Goal: Navigation & Orientation: Find specific page/section

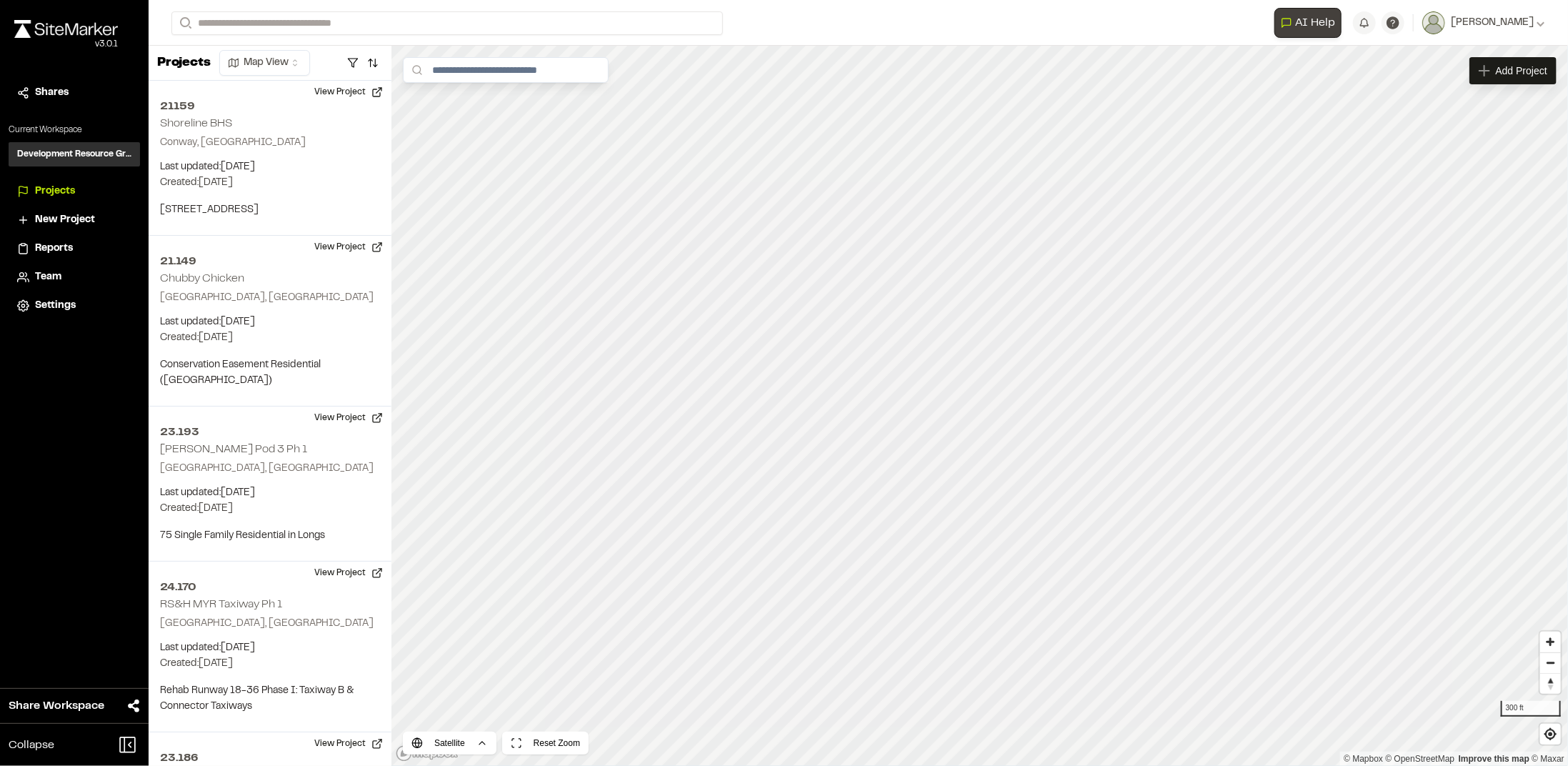
click at [1351, 19] on div "**********" at bounding box center [858, 383] width 1419 height 766
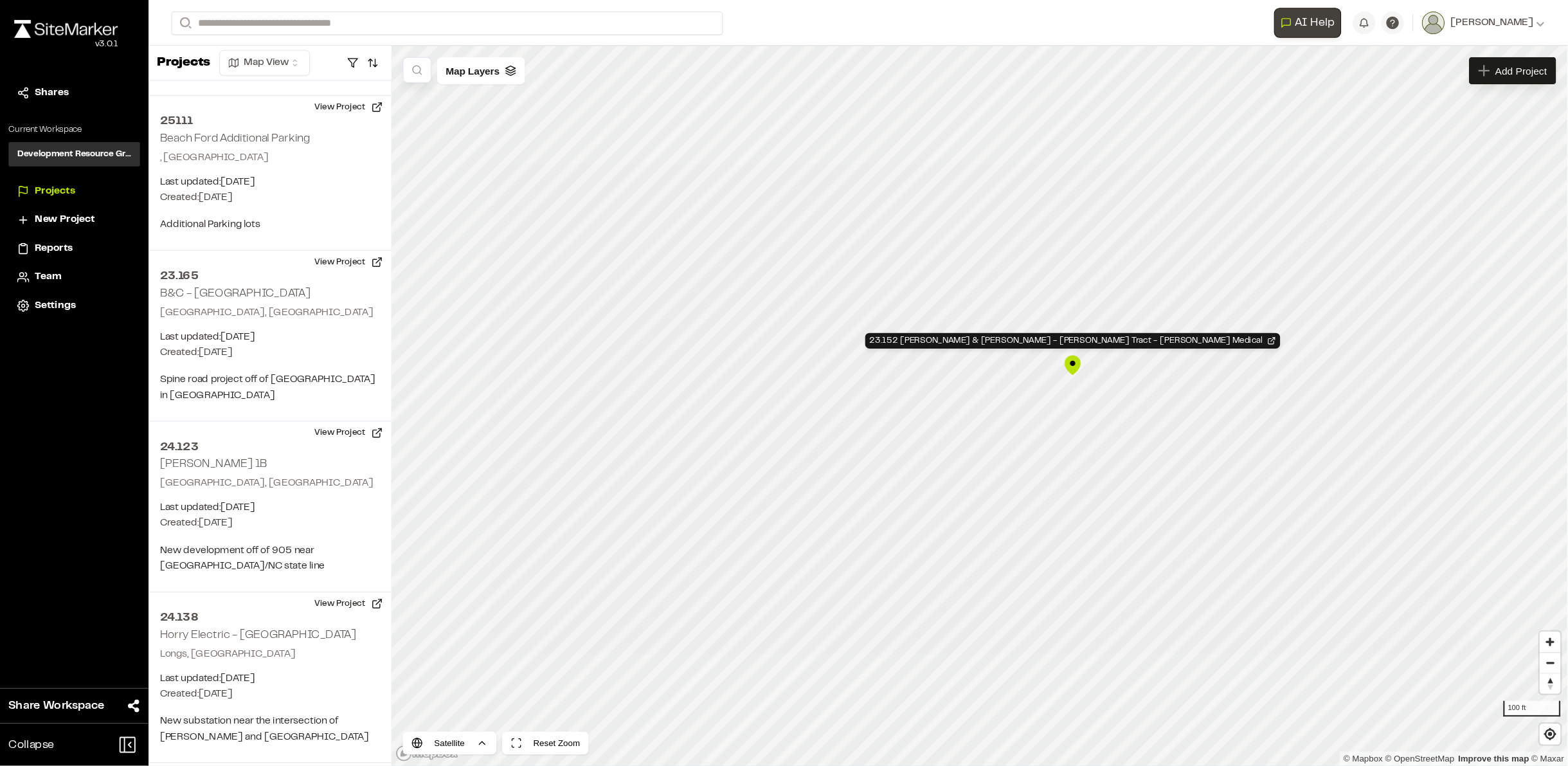
scroll to position [3773, 0]
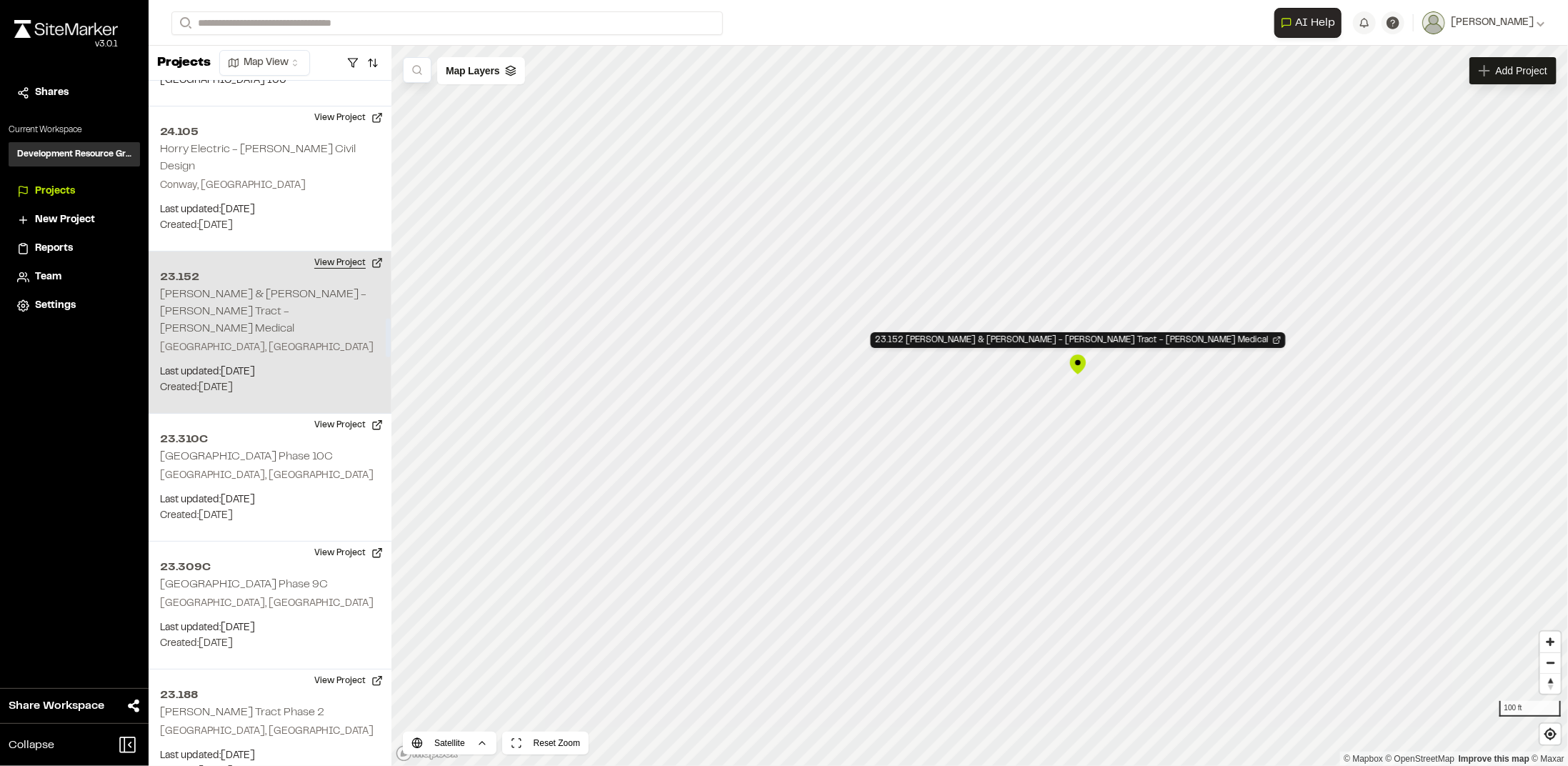
click at [325, 252] on button "View Project" at bounding box center [348, 263] width 86 height 23
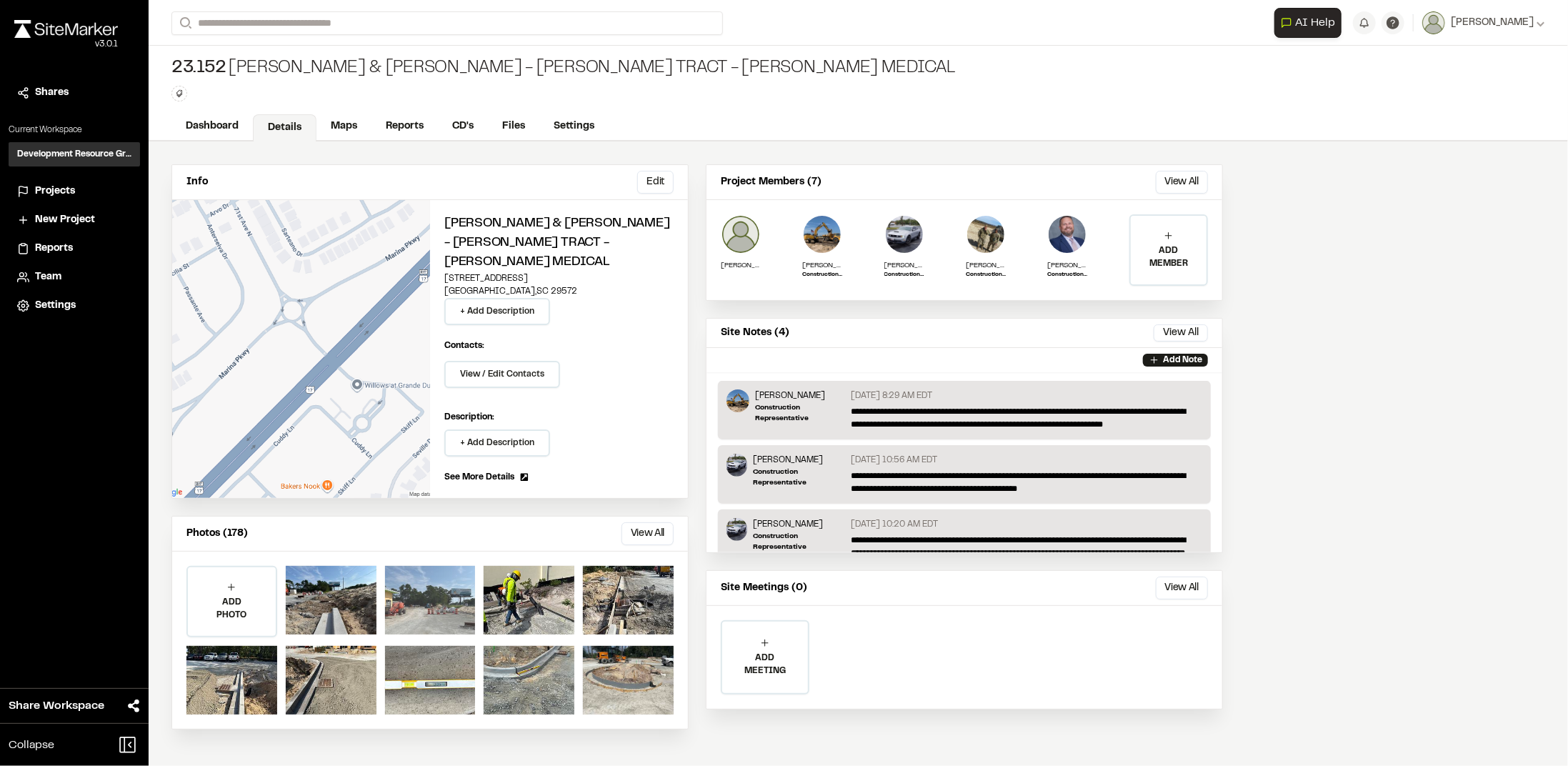
click at [399, 578] on div at bounding box center [430, 600] width 90 height 69
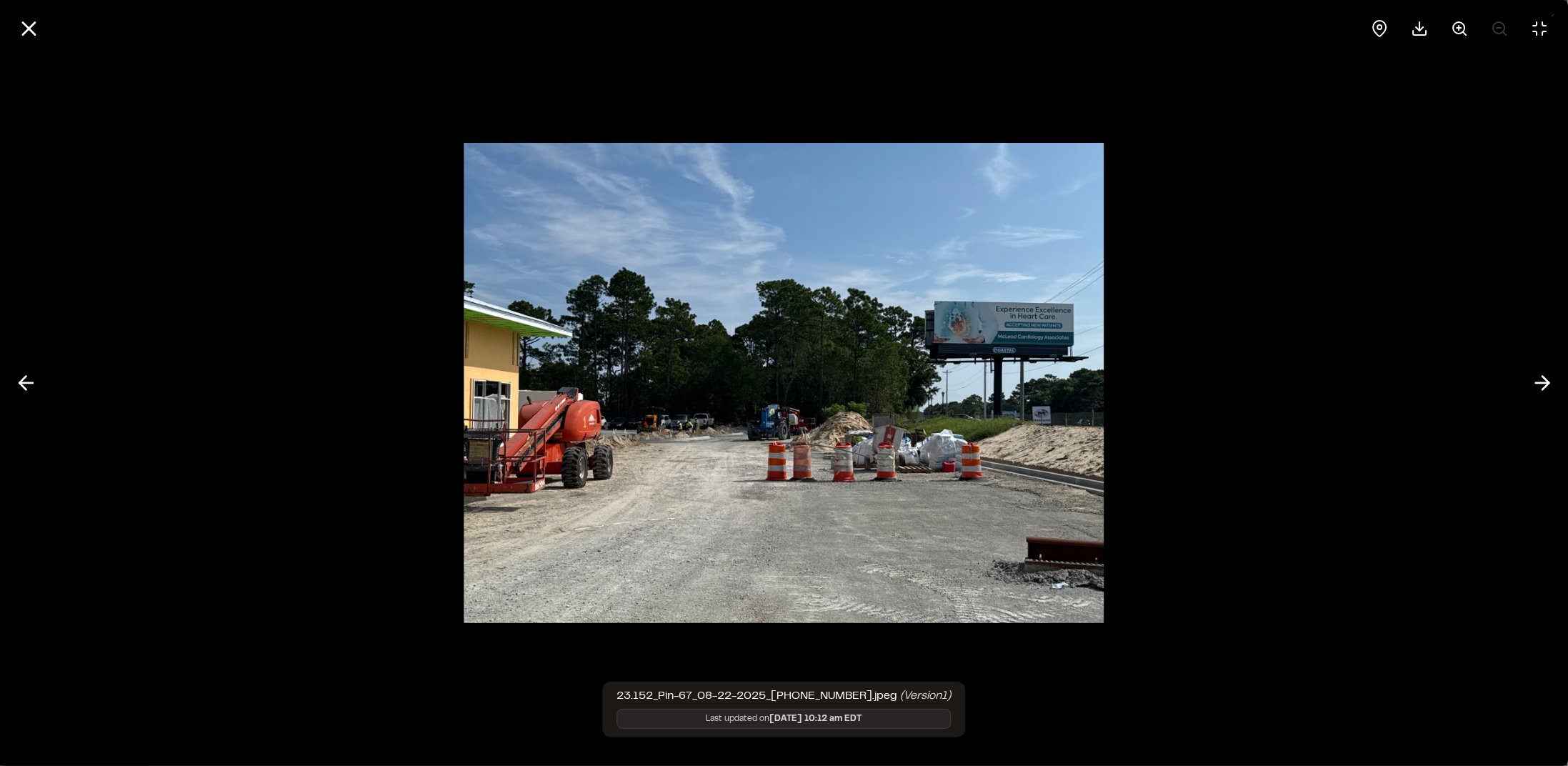
click at [1069, 335] on img at bounding box center [784, 383] width 640 height 509
click at [1534, 380] on icon at bounding box center [1542, 383] width 23 height 24
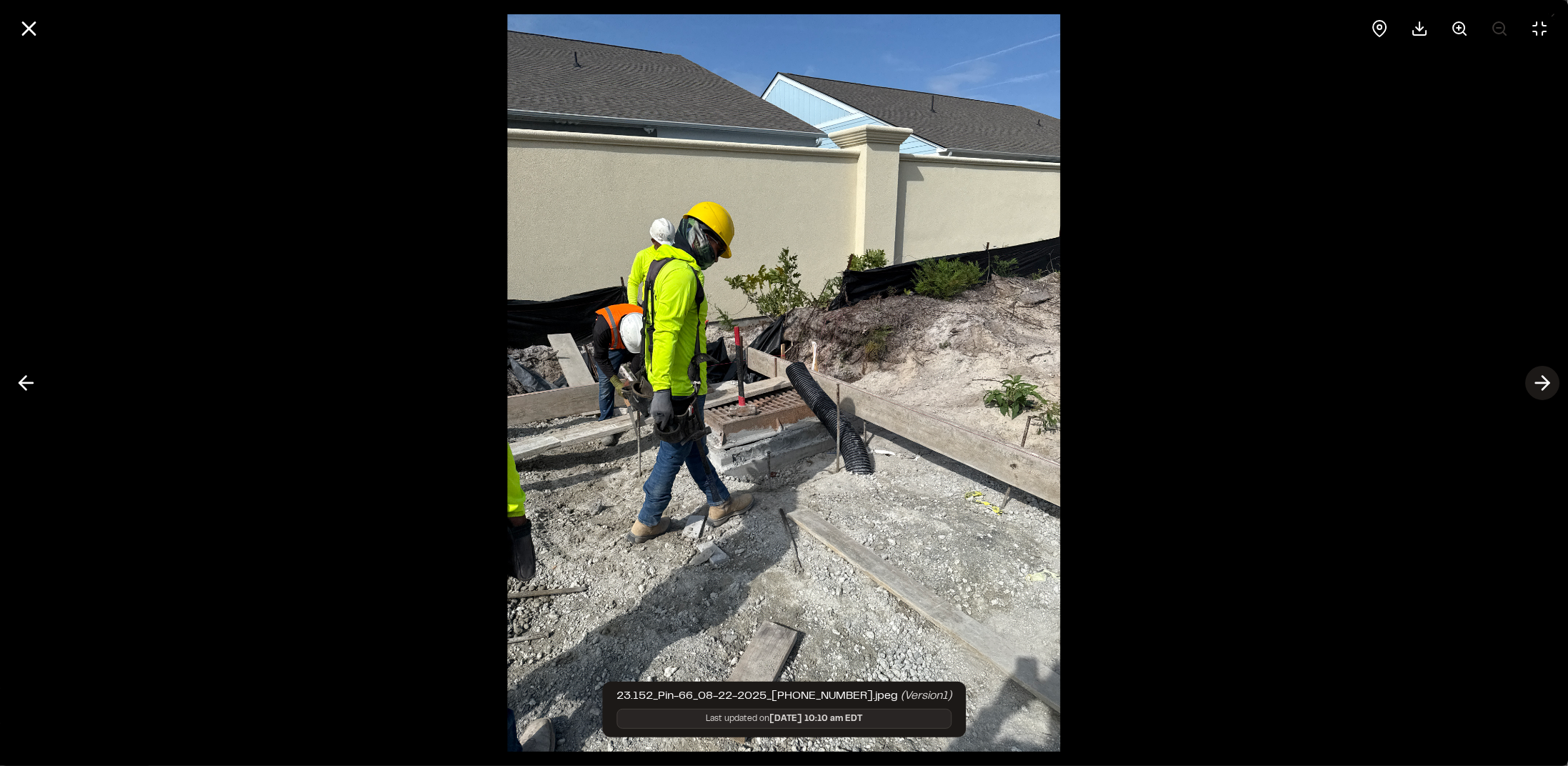
click at [1535, 386] on icon at bounding box center [1542, 383] width 23 height 24
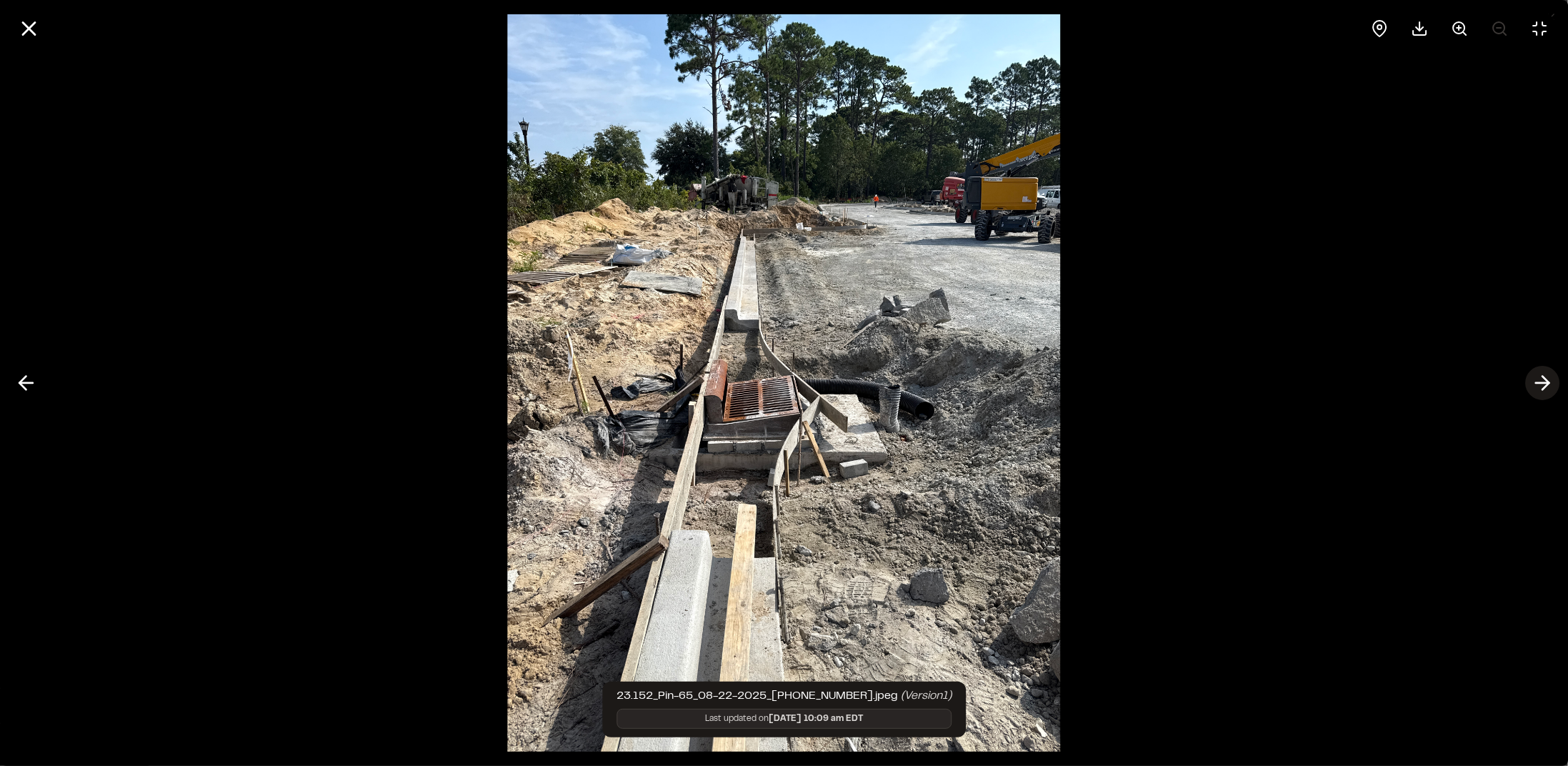
click at [1537, 386] on icon at bounding box center [1542, 383] width 23 height 24
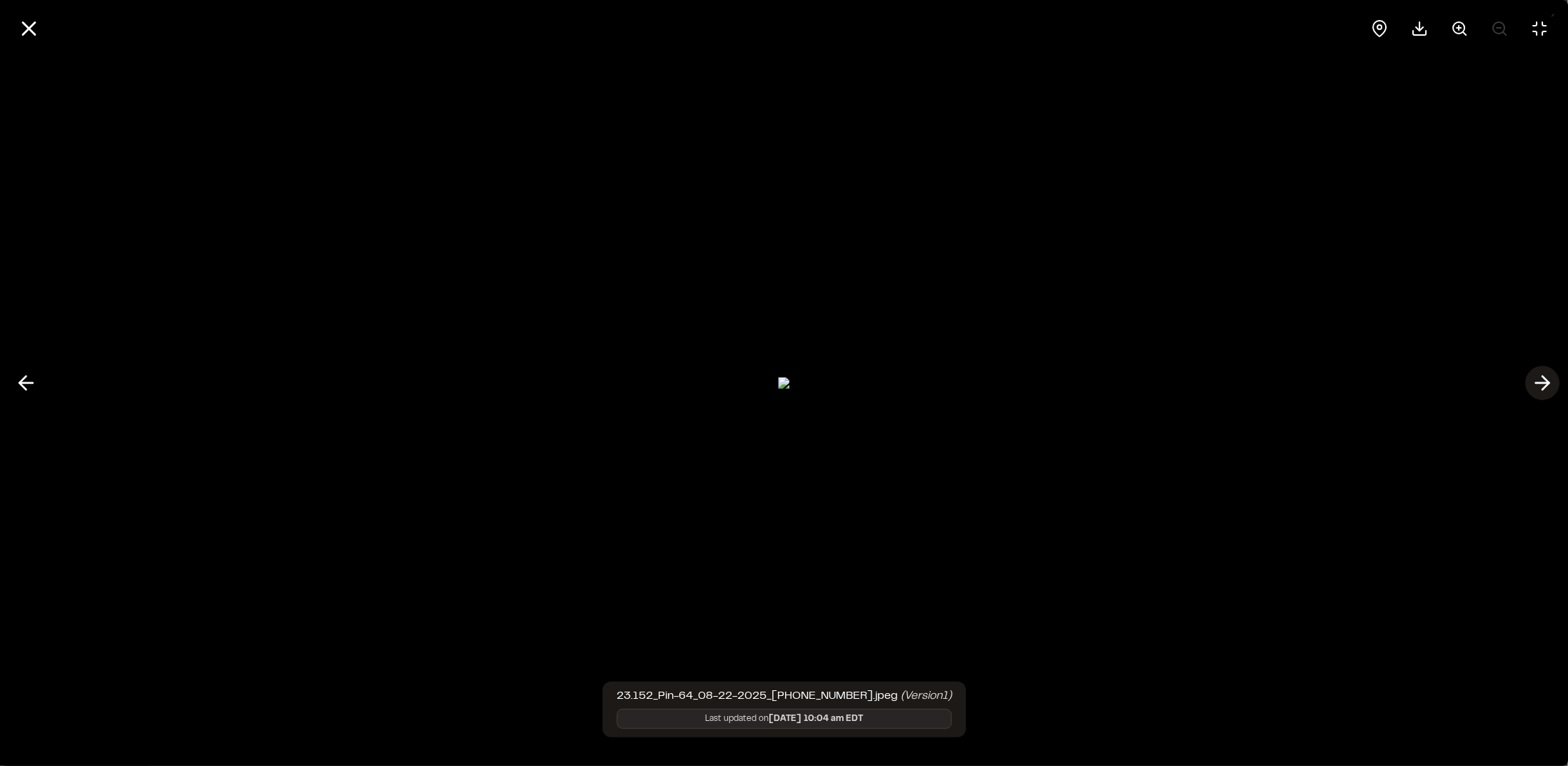
click at [1546, 380] on polyline at bounding box center [1545, 383] width 6 height 13
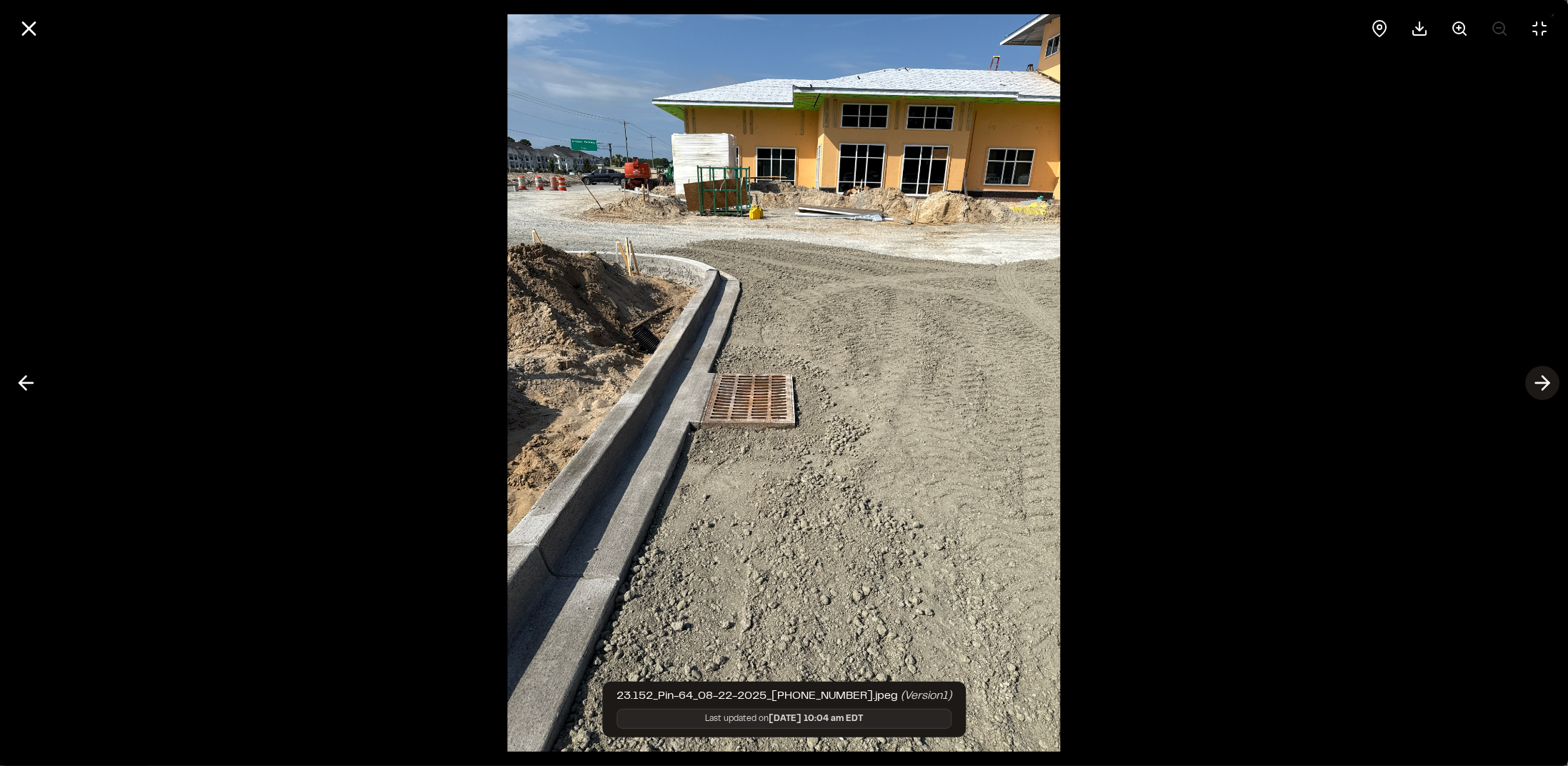
click at [1534, 381] on icon at bounding box center [1542, 383] width 23 height 24
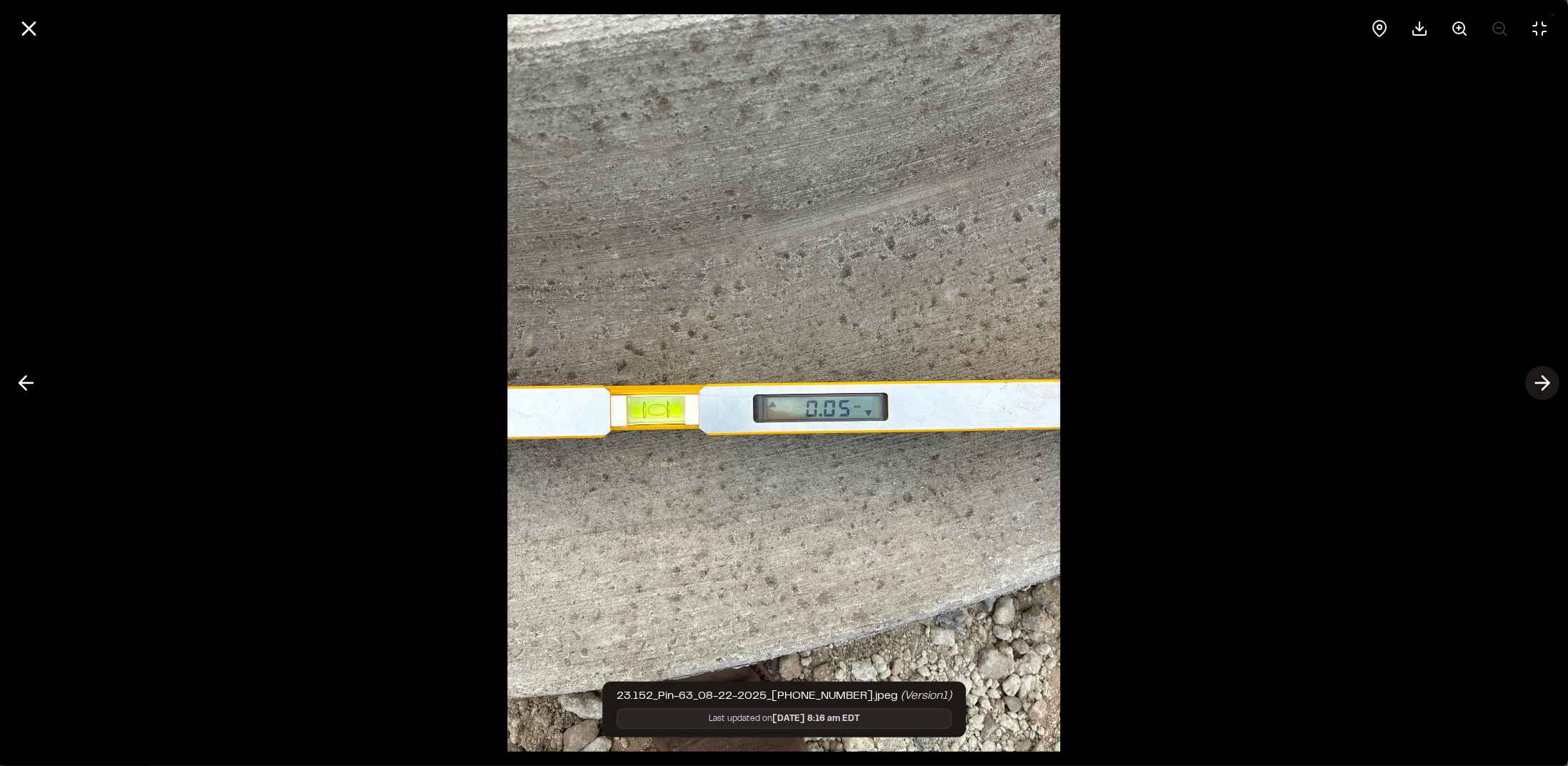
drag, startPoint x: 1554, startPoint y: 370, endPoint x: 1536, endPoint y: 379, distance: 20.1
click at [1538, 377] on button at bounding box center [1542, 383] width 34 height 34
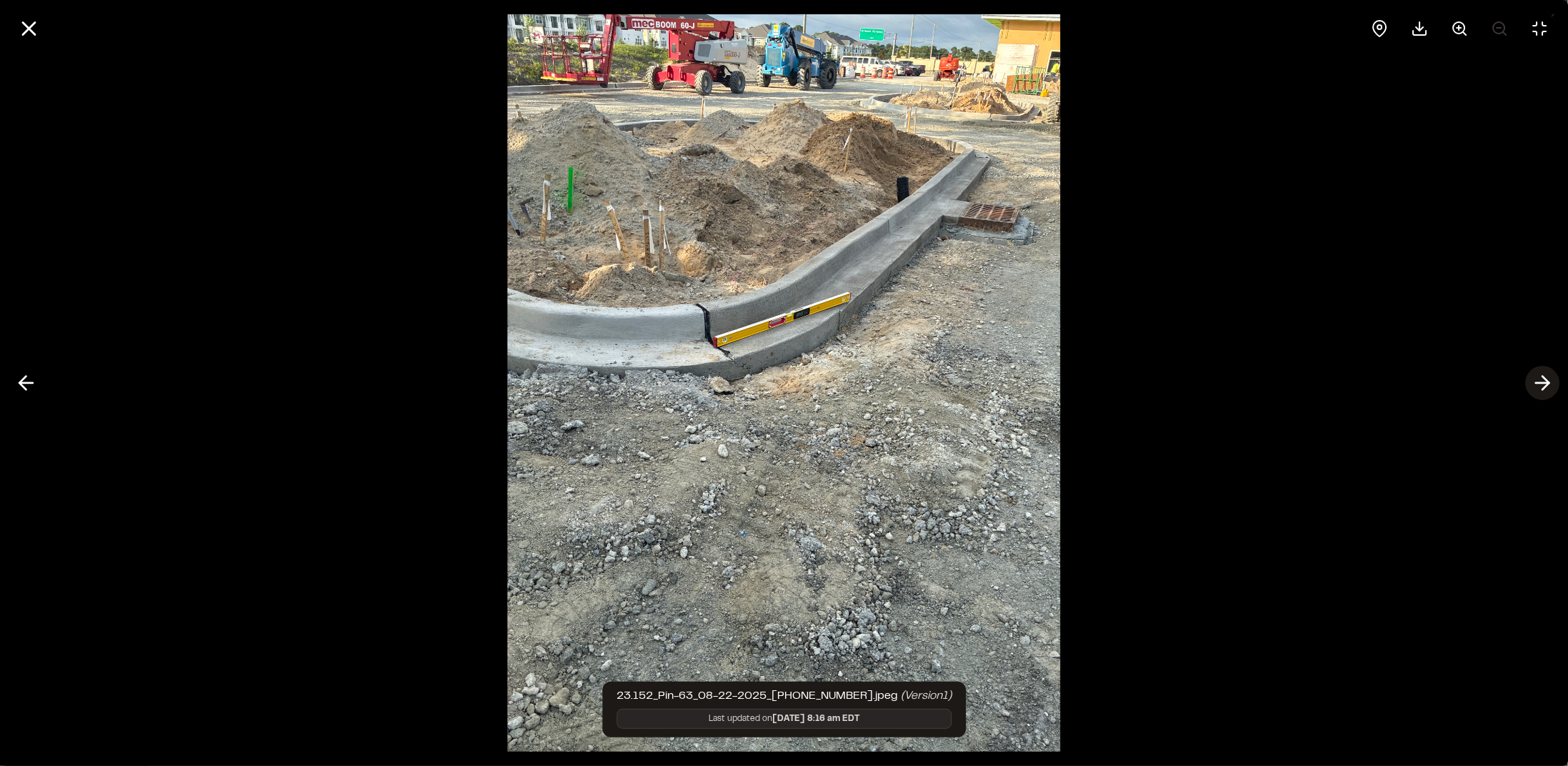
click at [1535, 384] on icon at bounding box center [1542, 383] width 23 height 24
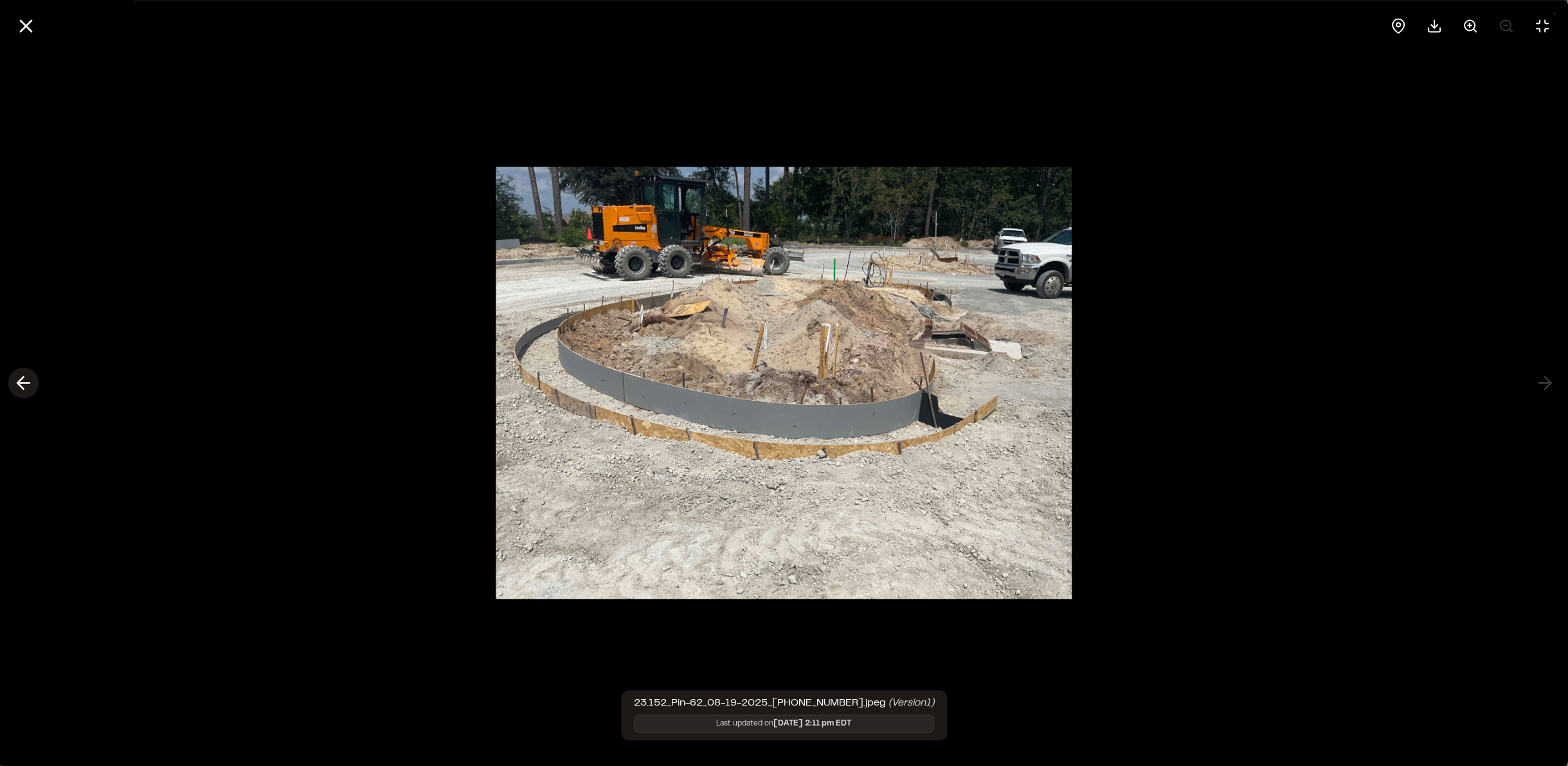
click at [32, 384] on icon at bounding box center [22, 383] width 20 height 22
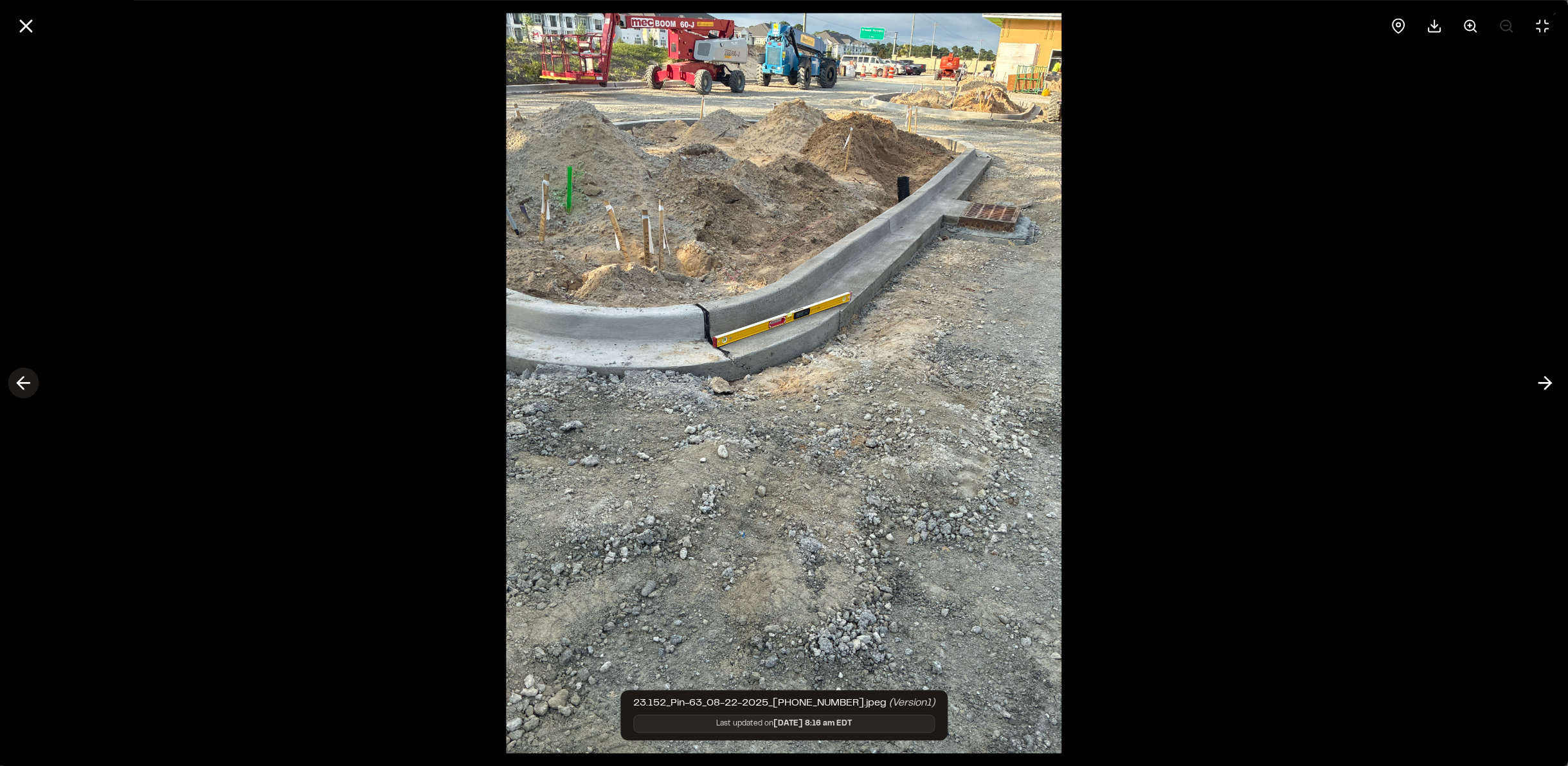
click at [32, 388] on icon at bounding box center [22, 383] width 20 height 22
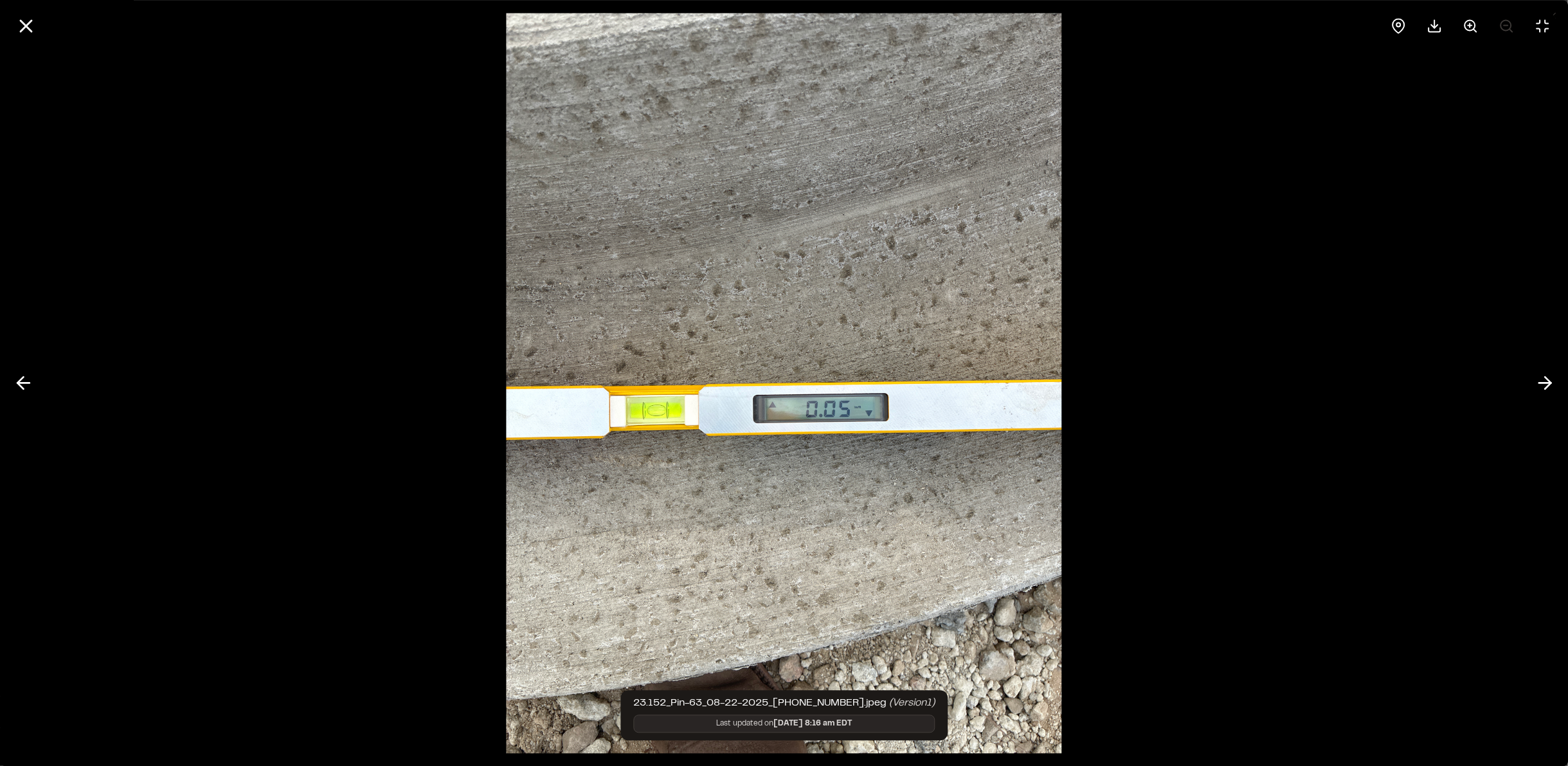
drag, startPoint x: 19, startPoint y: 386, endPoint x: 101, endPoint y: 388, distance: 82.0
click at [19, 386] on polyline at bounding box center [20, 382] width 6 height 12
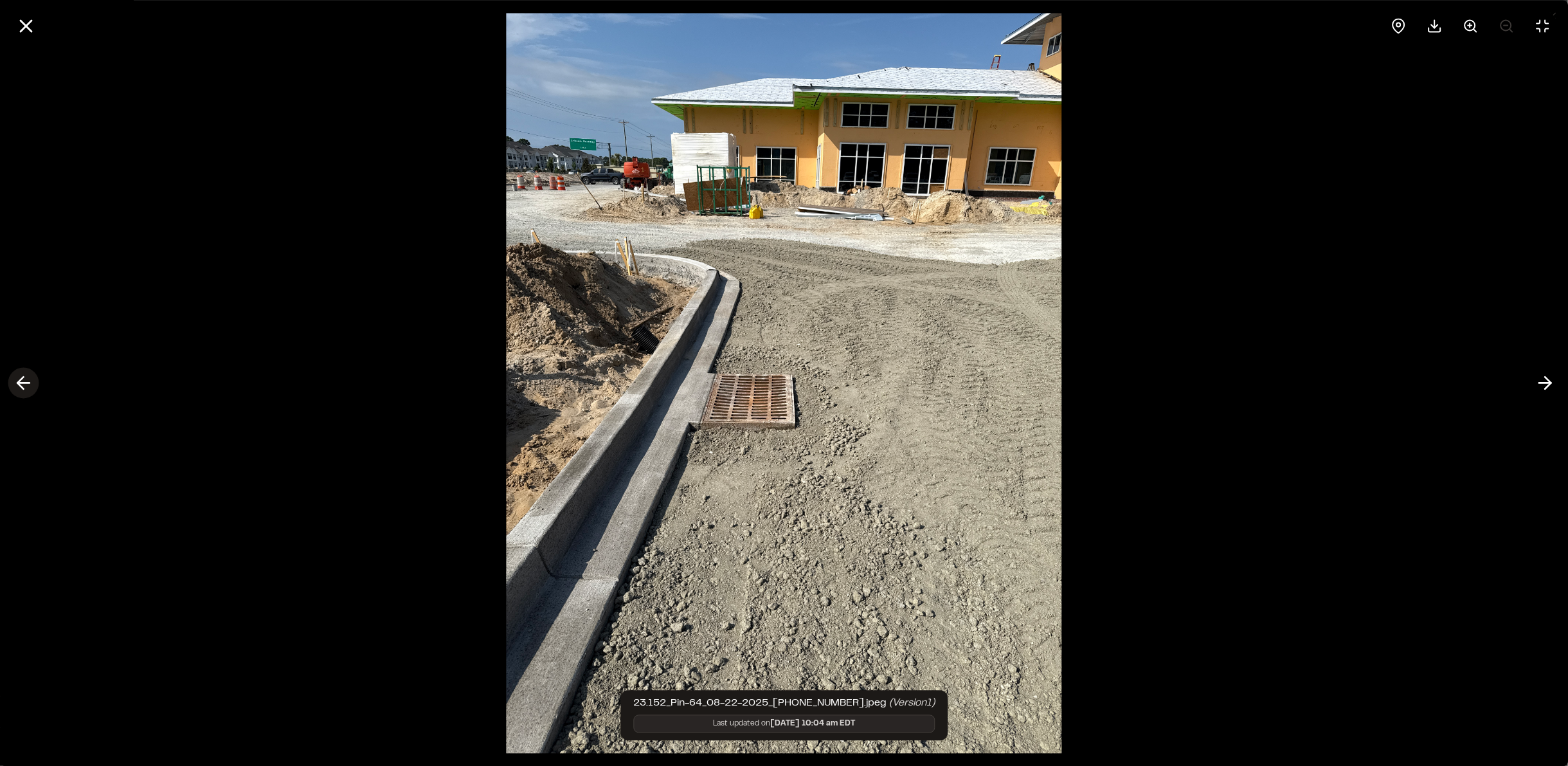
click at [31, 385] on icon at bounding box center [22, 383] width 20 height 22
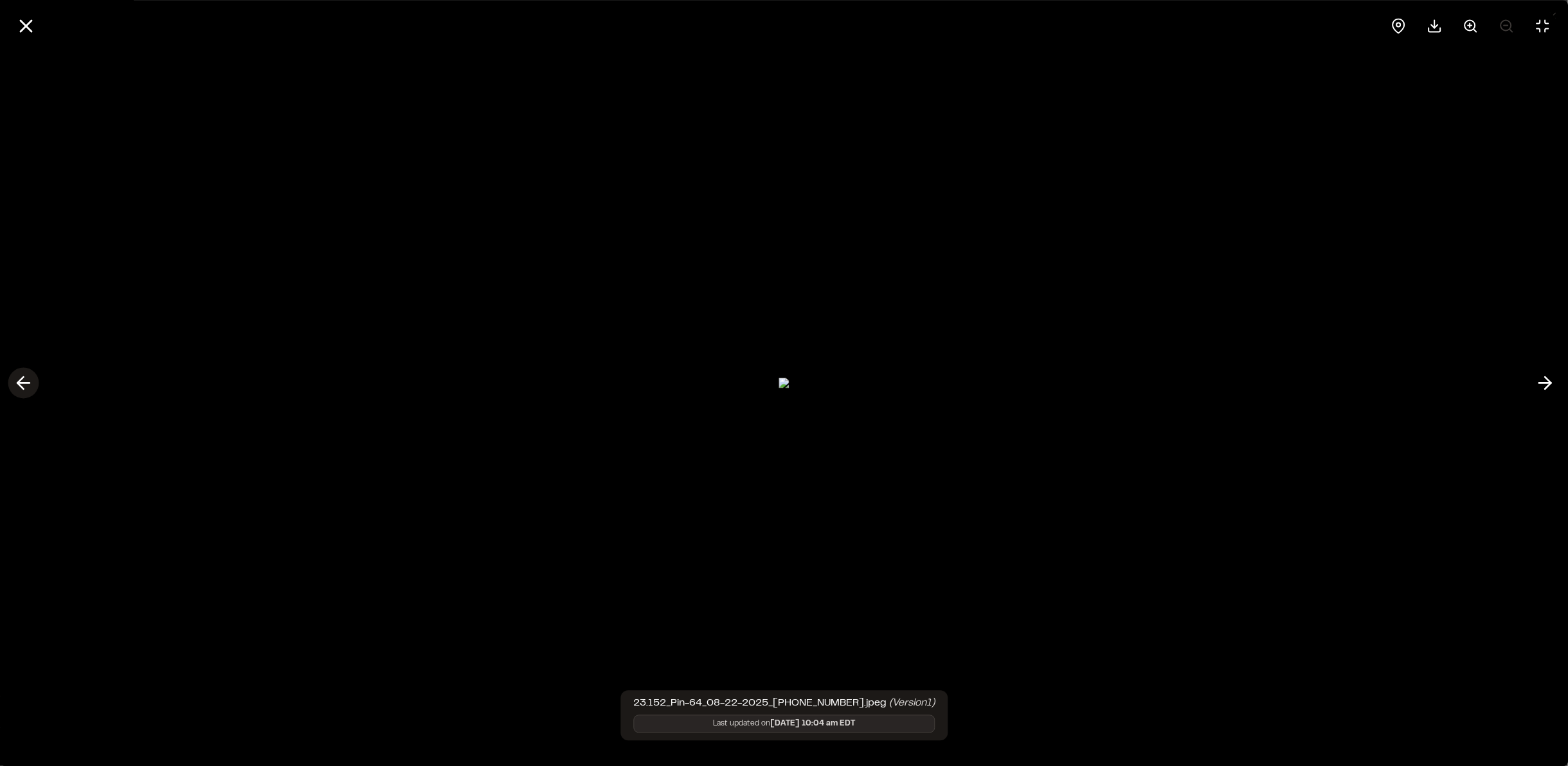
click at [22, 390] on icon at bounding box center [22, 383] width 20 height 22
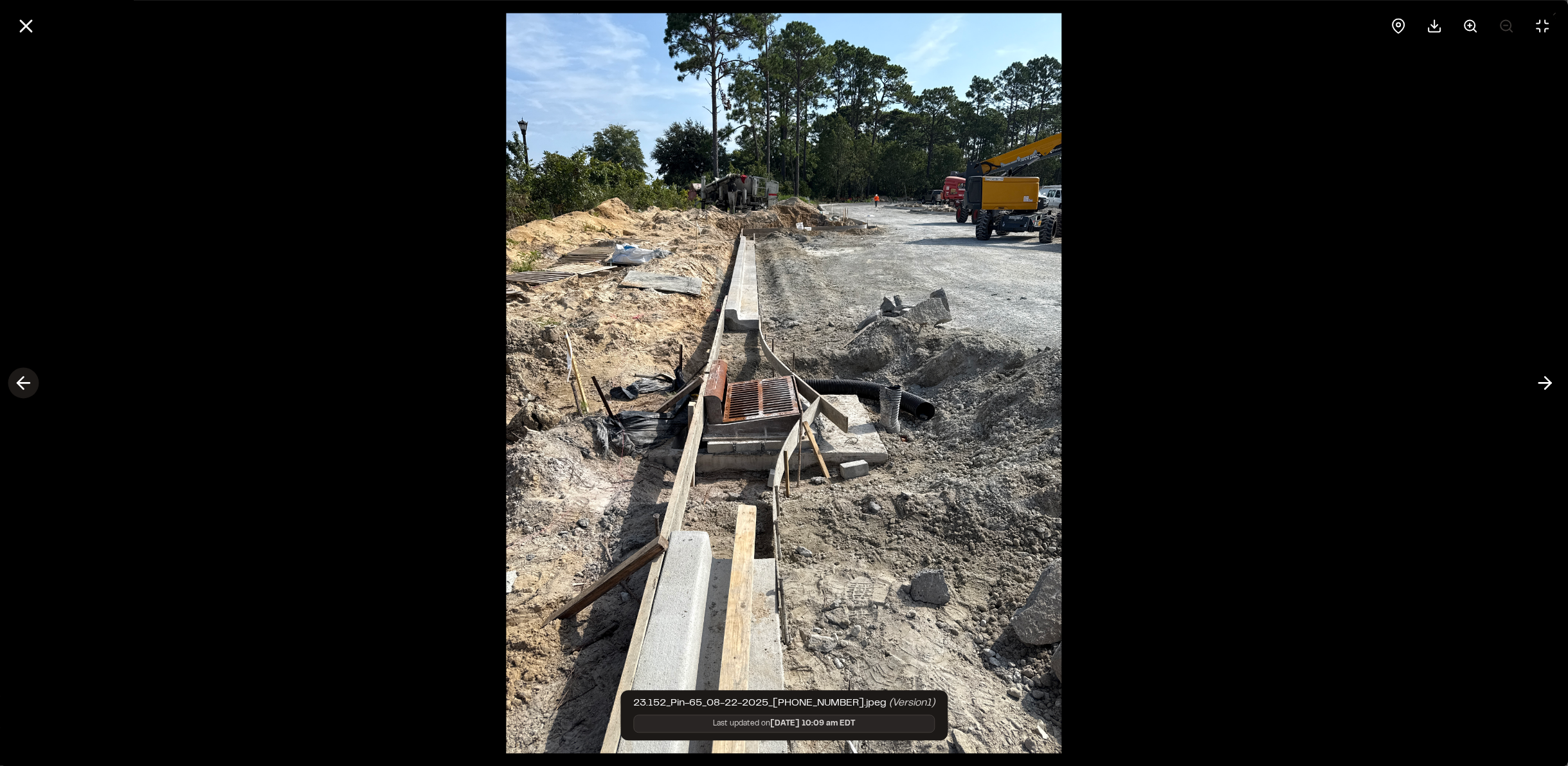
click at [35, 379] on button at bounding box center [23, 383] width 31 height 31
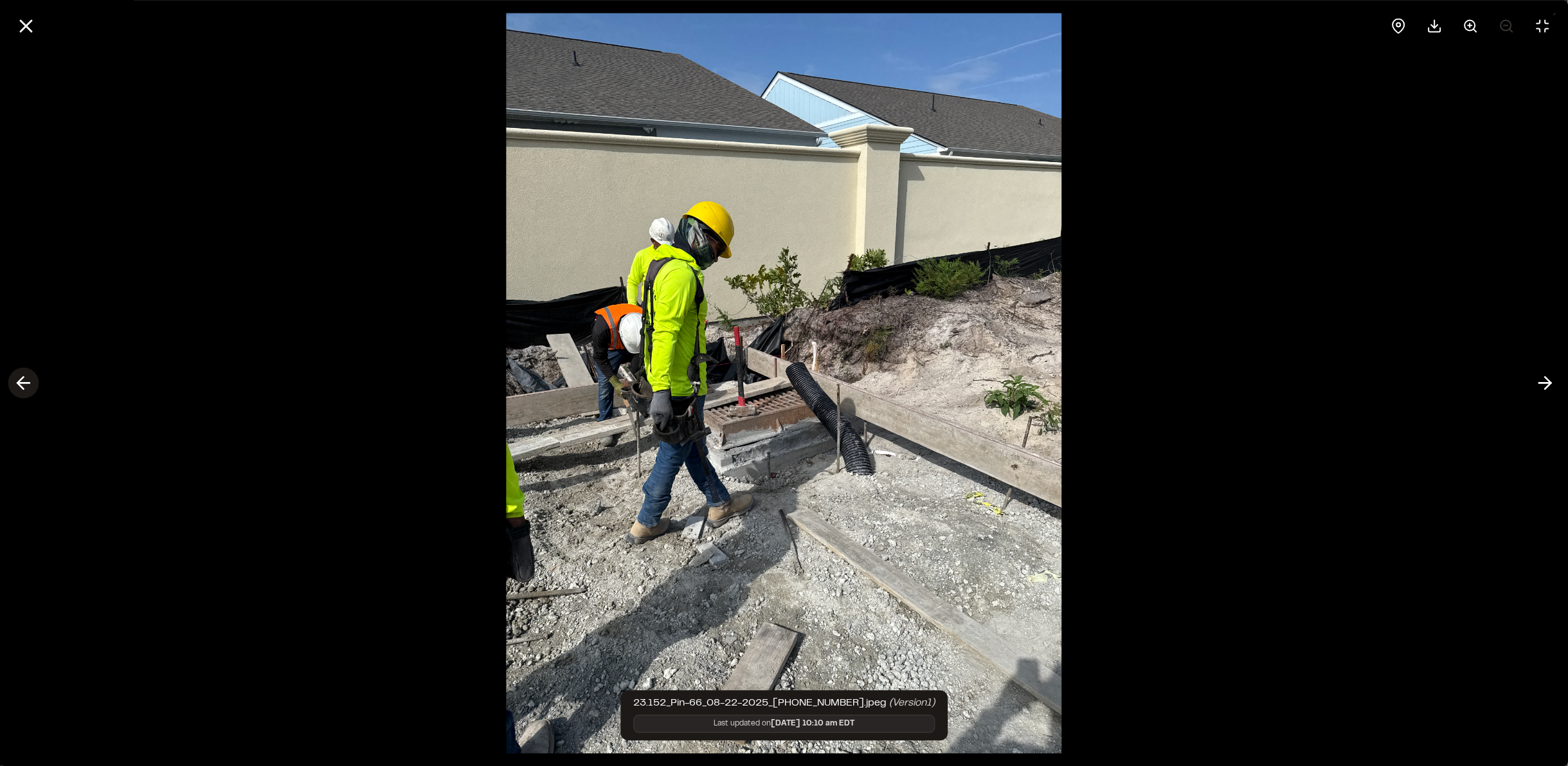
click at [23, 383] on line at bounding box center [23, 383] width 12 height 0
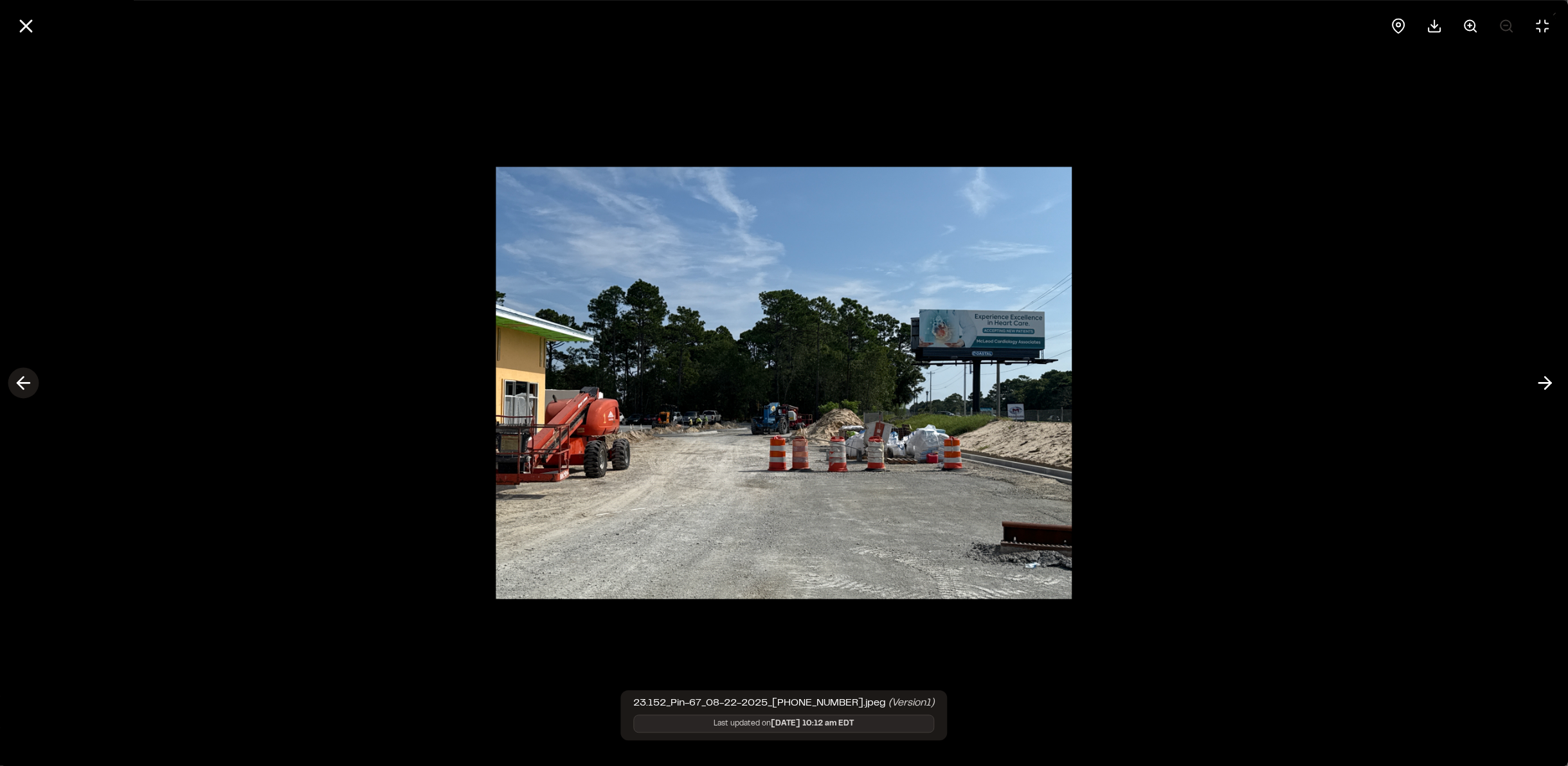
click at [20, 382] on icon at bounding box center [22, 383] width 20 height 22
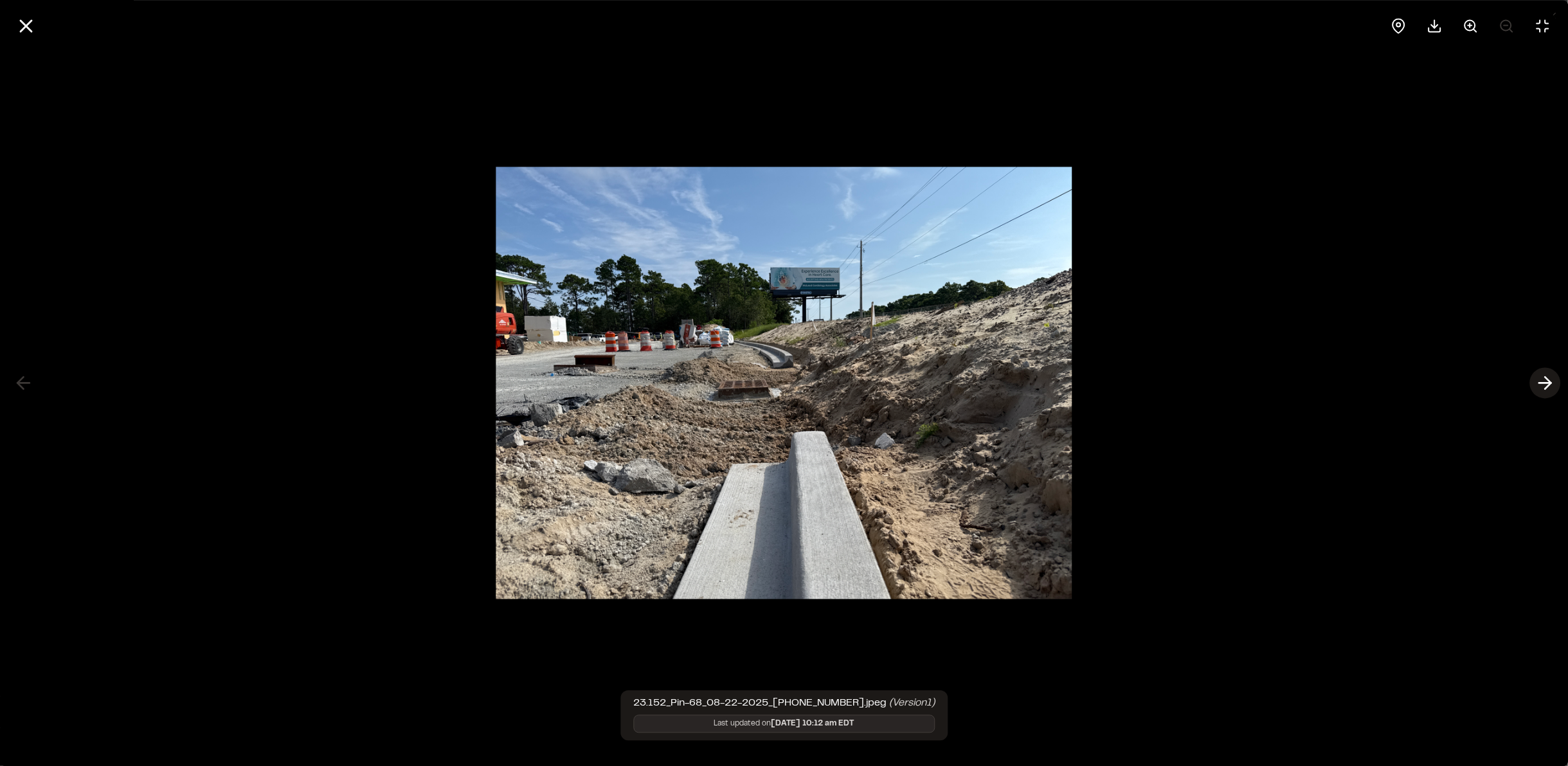
click at [1410, 387] on icon at bounding box center [1544, 383] width 20 height 22
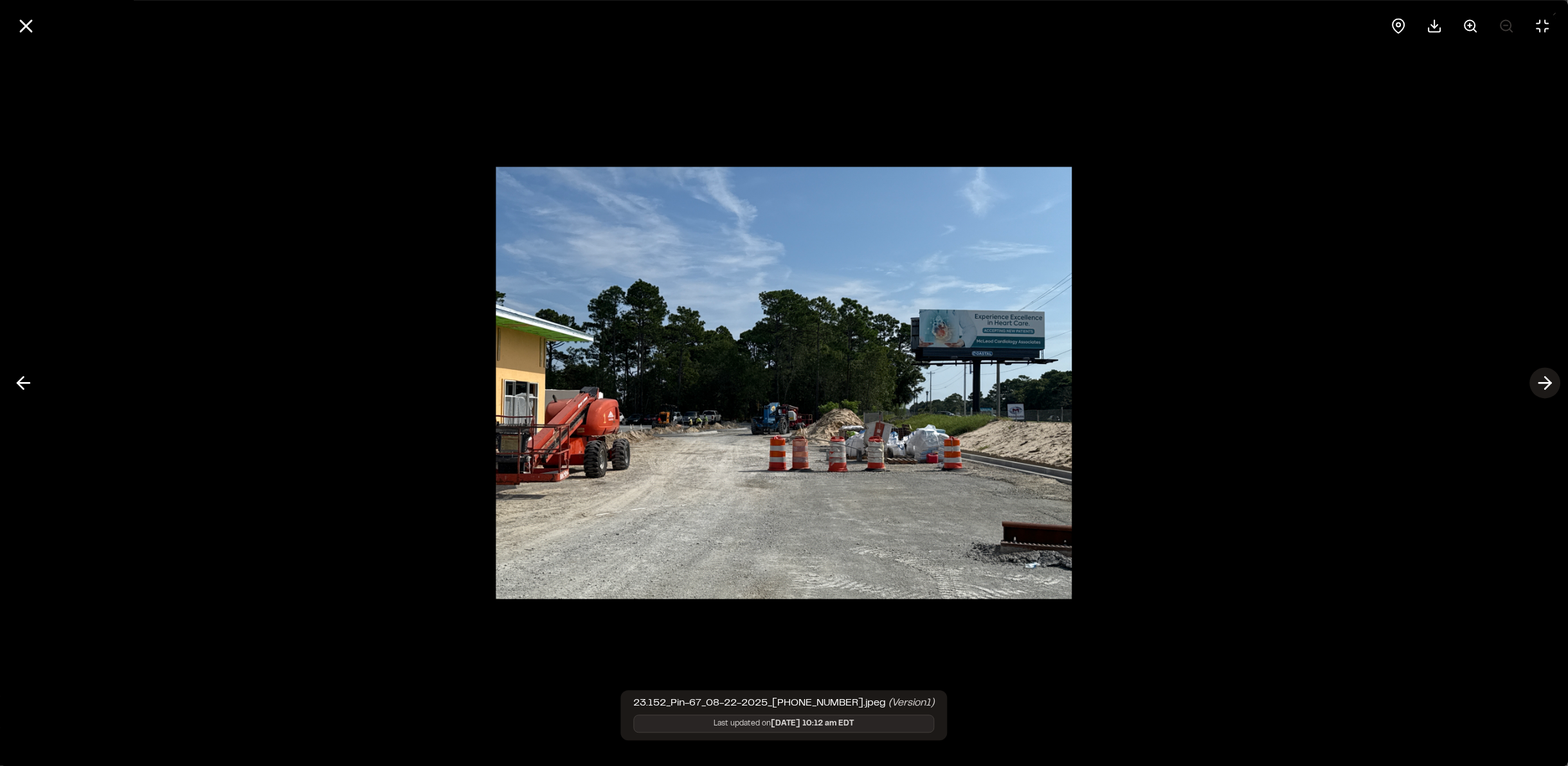
click at [1410, 387] on icon at bounding box center [1544, 383] width 20 height 22
